Goal: Transaction & Acquisition: Purchase product/service

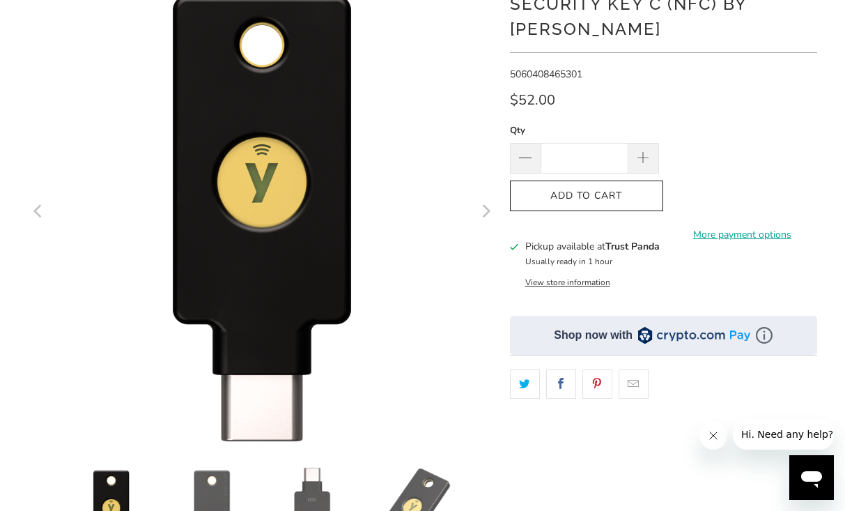
scroll to position [97, 0]
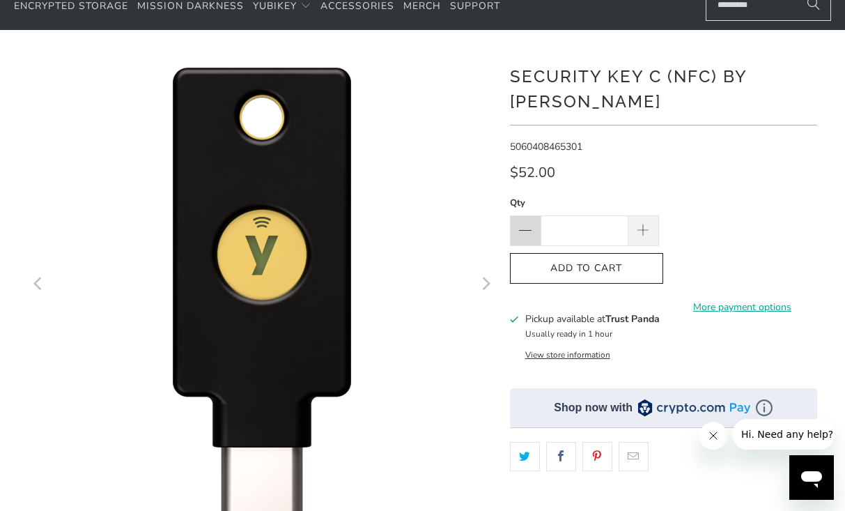
click at [529, 221] on span at bounding box center [525, 230] width 31 height 31
type input "*"
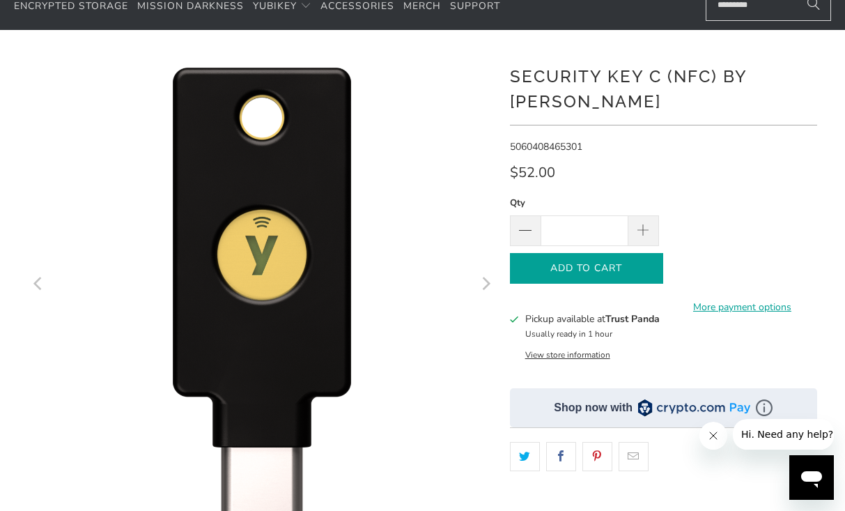
click at [554, 265] on span "Add to Cart" at bounding box center [587, 269] width 124 height 12
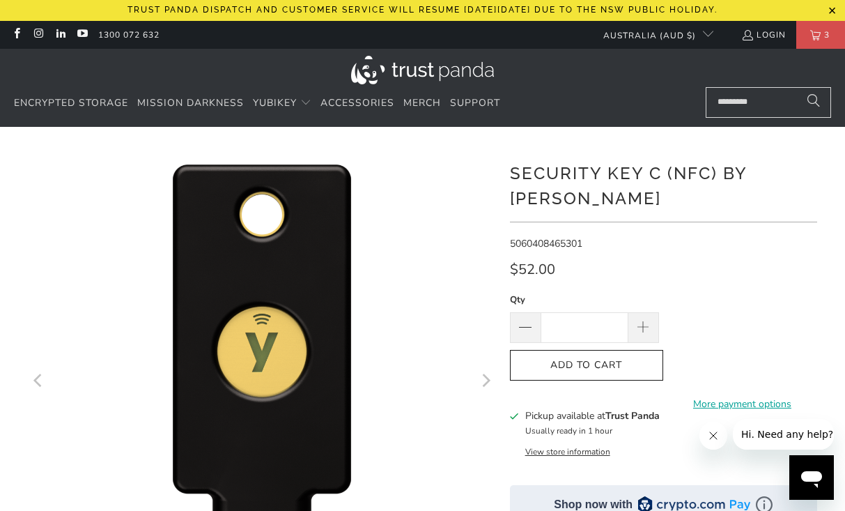
scroll to position [0, 0]
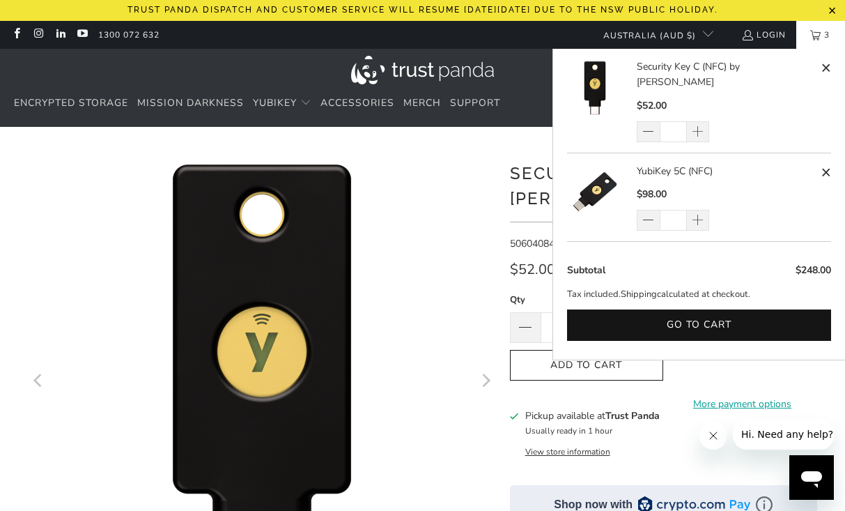
click at [812, 36] on link "3" at bounding box center [820, 35] width 49 height 28
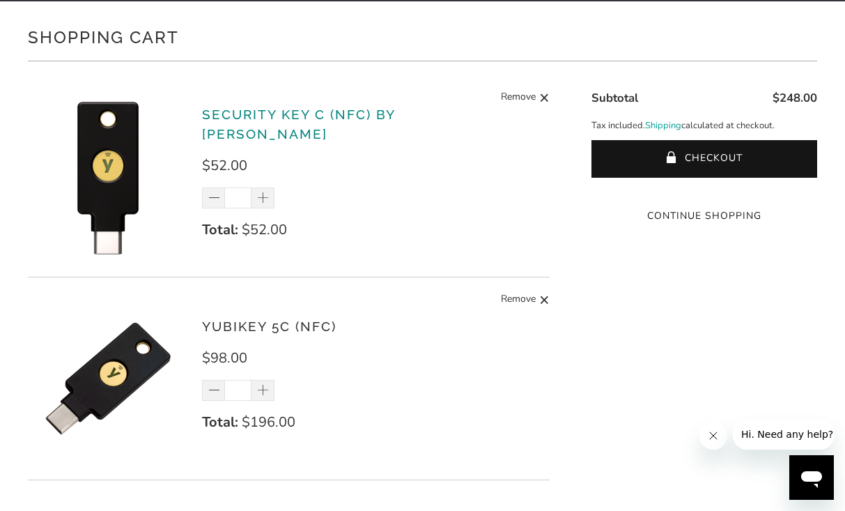
scroll to position [133, 0]
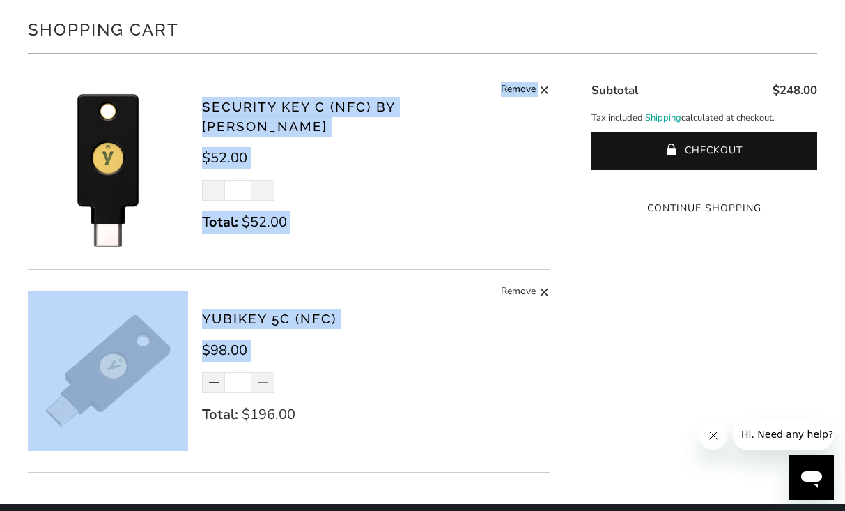
drag, startPoint x: 387, startPoint y: 71, endPoint x: 437, endPoint y: 422, distance: 354.6
click at [437, 399] on div "Security Key C (NFC) by [PERSON_NAME] $52.00 * Total: $52.00 Remove YubiKey 5C …" at bounding box center [288, 274] width 521 height 412
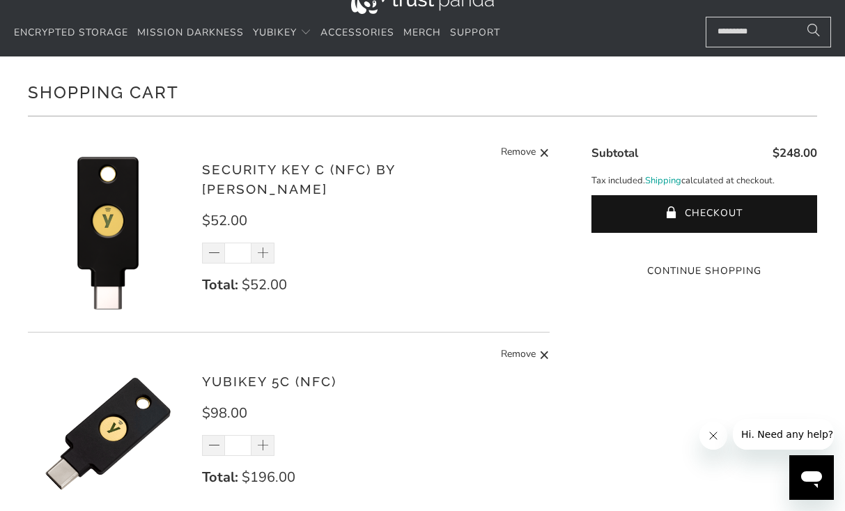
scroll to position [123, 0]
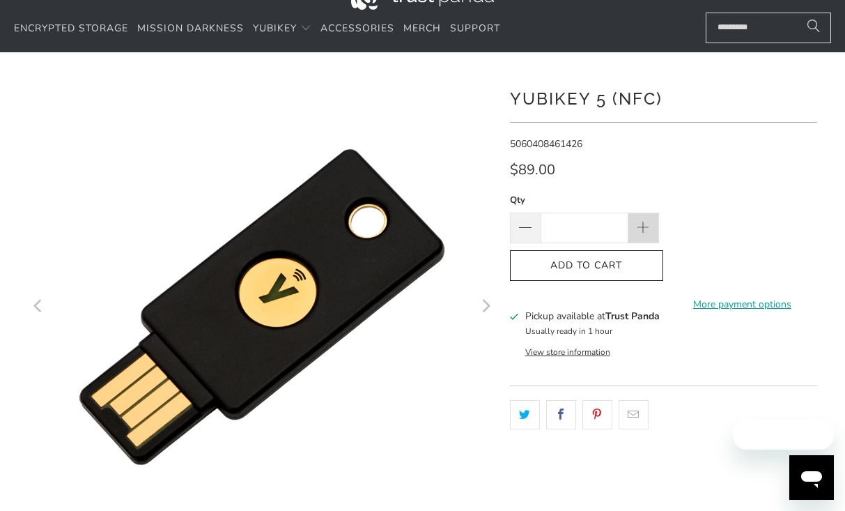
click at [646, 221] on span at bounding box center [643, 228] width 15 height 15
type input "*"
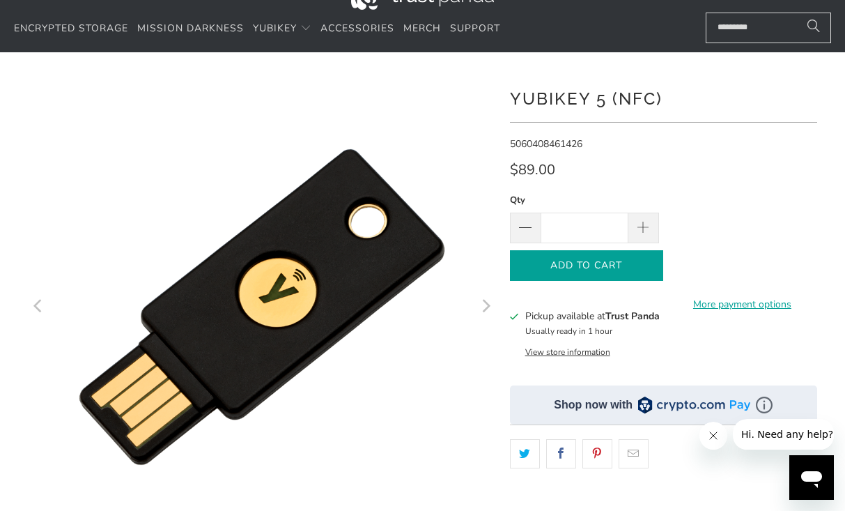
click at [620, 265] on span "Add to Cart" at bounding box center [587, 266] width 124 height 12
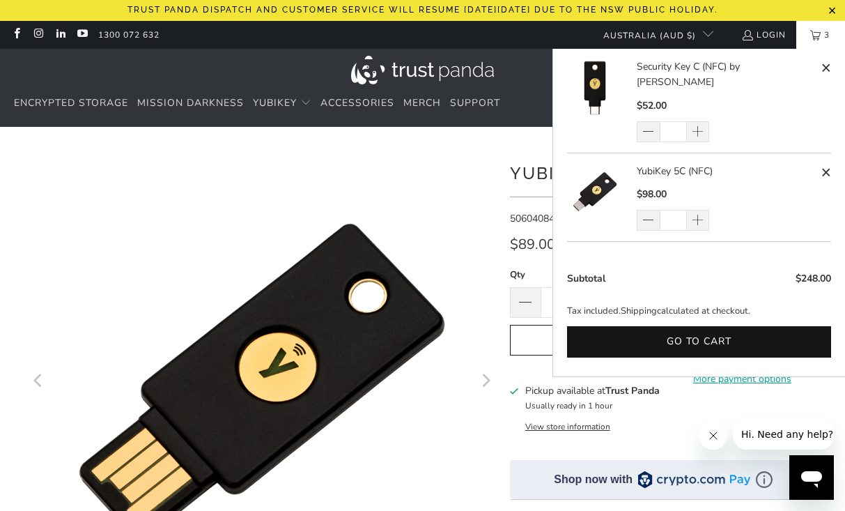
click at [816, 37] on link "3" at bounding box center [820, 35] width 49 height 28
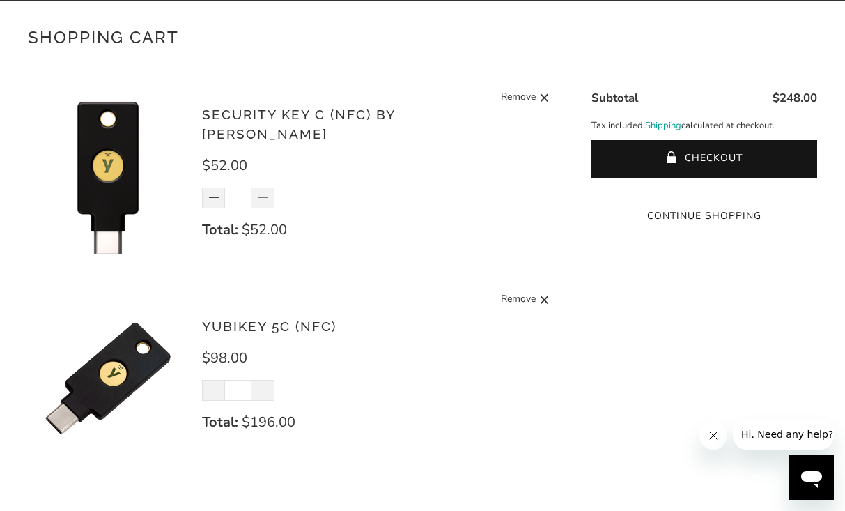
scroll to position [136, 0]
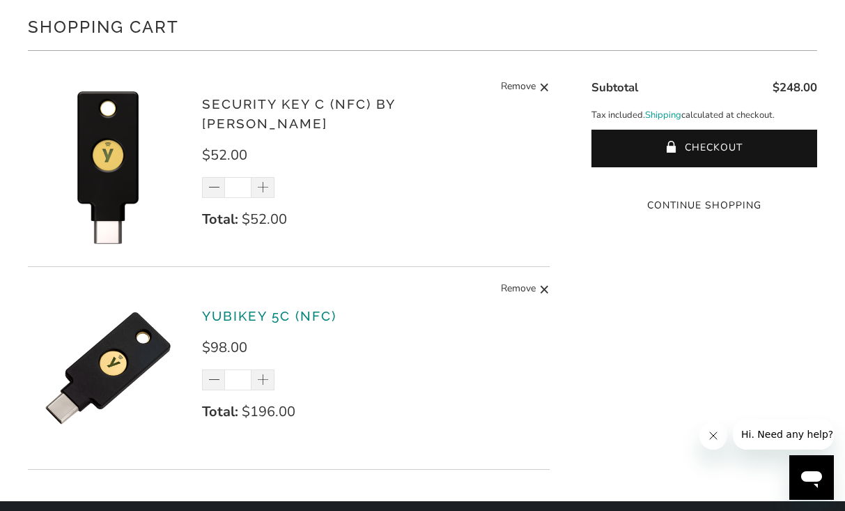
click at [277, 320] on link "YubiKey 5C (NFC)" at bounding box center [269, 315] width 134 height 15
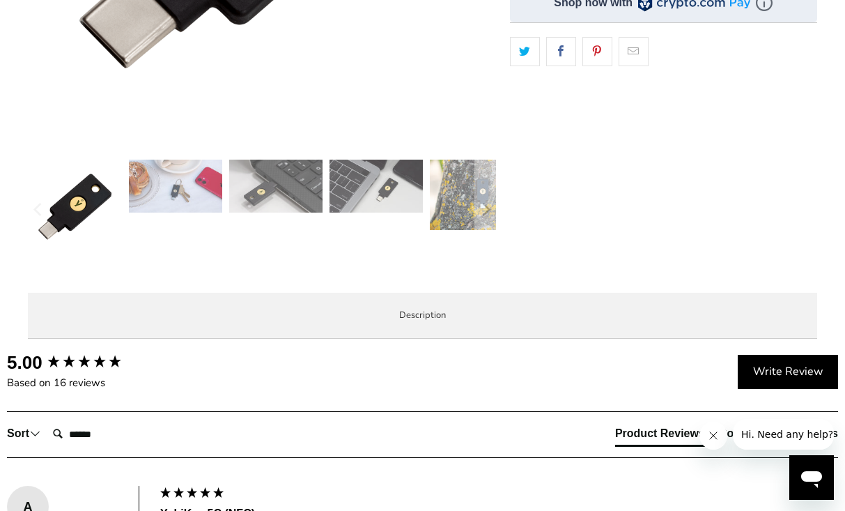
scroll to position [476, 0]
click at [479, 193] on icon "Next" at bounding box center [485, 210] width 13 height 61
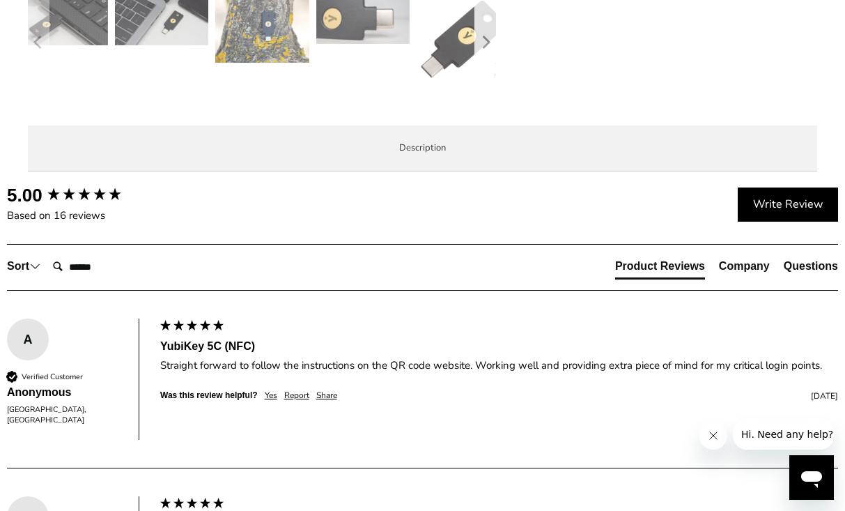
scroll to position [668, 0]
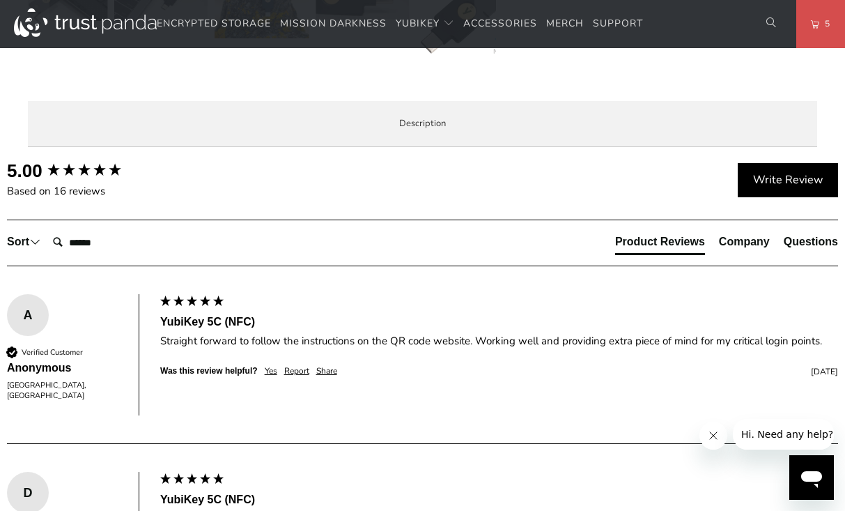
drag, startPoint x: 478, startPoint y: 217, endPoint x: 498, endPoint y: 378, distance: 161.5
click at [0, 0] on p "The YubiKey 5C NFC works with more online services and applications than any ot…" at bounding box center [0, 0] width 0 height 0
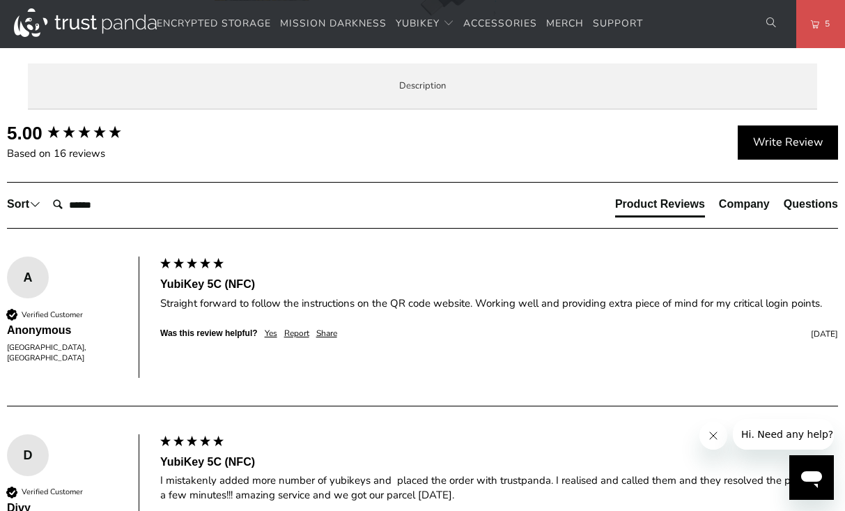
scroll to position [740, 0]
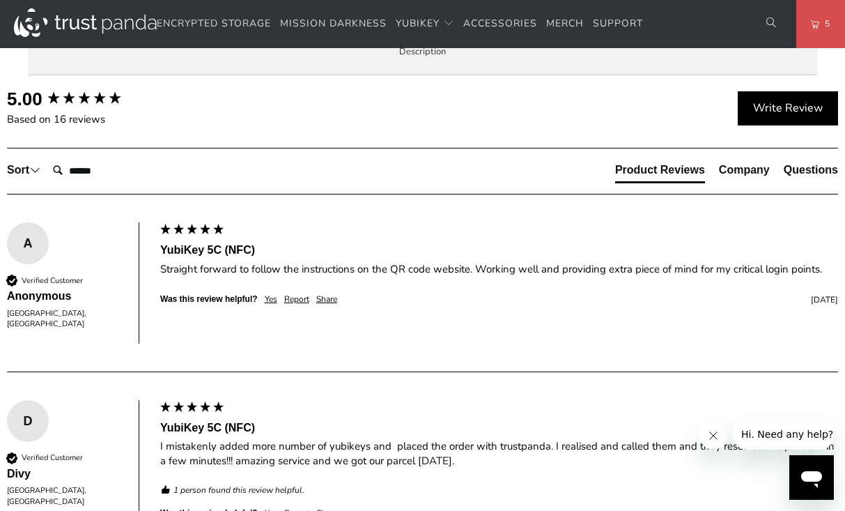
drag, startPoint x: 498, startPoint y: 411, endPoint x: 501, endPoint y: 150, distance: 260.5
click at [0, 0] on div "The YubiKey 5C NFC works with more online services and applications than any ot…" at bounding box center [0, 0] width 0 height 0
click at [0, 0] on p "The YubiKey 5C NFC works with more online services and applications than any ot…" at bounding box center [0, 0] width 0 height 0
drag, startPoint x: 501, startPoint y: 150, endPoint x: 542, endPoint y: 383, distance: 236.3
click at [0, 0] on div "The YubiKey 5C NFC works with more online services and applications than any ot…" at bounding box center [0, 0] width 0 height 0
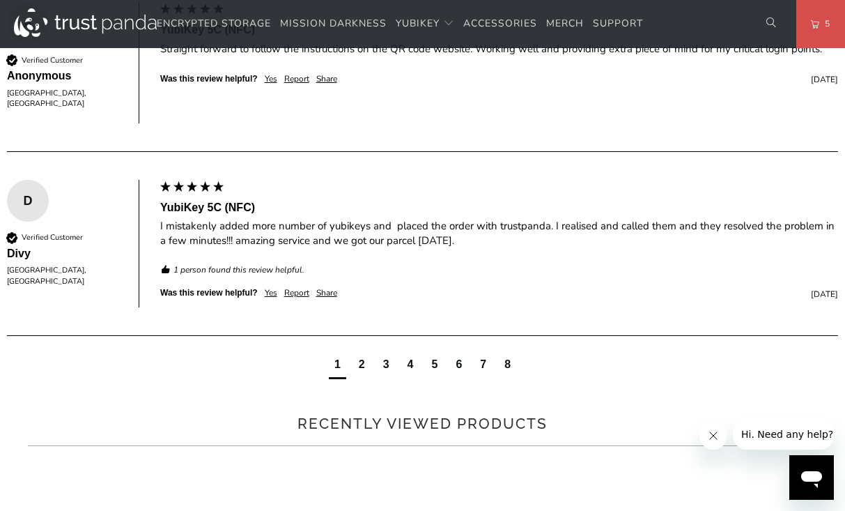
scroll to position [1030, 0]
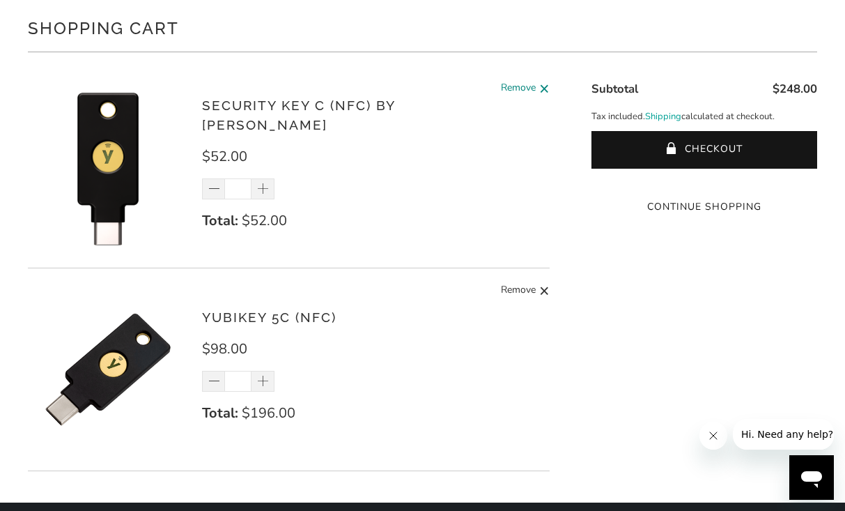
click at [541, 95] on span at bounding box center [544, 88] width 10 height 17
type input "*"
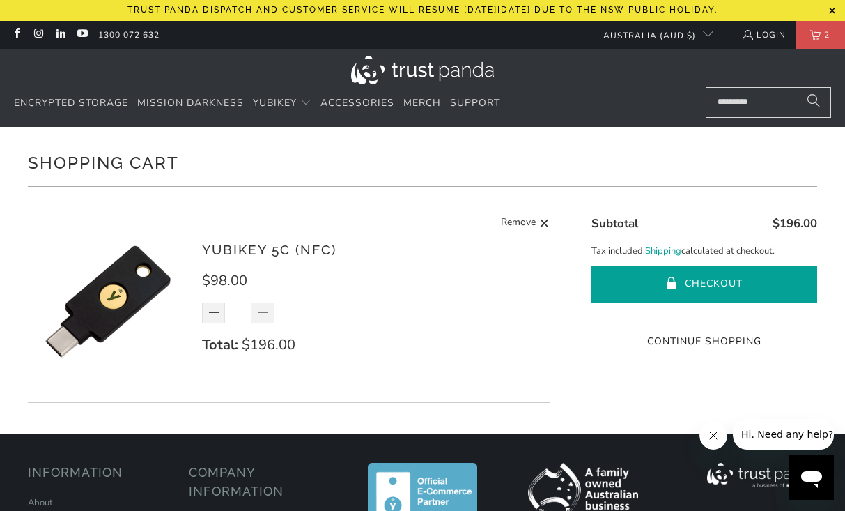
click at [655, 274] on button "Checkout" at bounding box center [704, 284] width 226 height 38
